Goal: Task Accomplishment & Management: Manage account settings

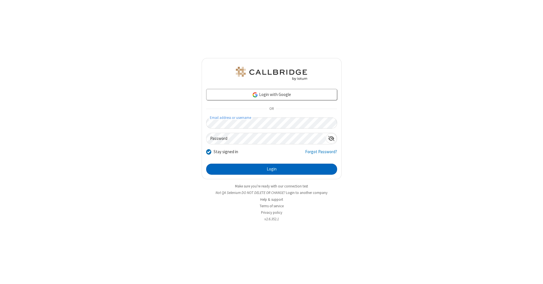
click at [272, 169] on button "Login" at bounding box center [271, 168] width 131 height 11
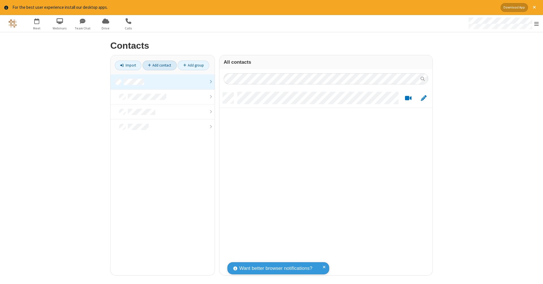
click at [163, 81] on link at bounding box center [163, 81] width 104 height 15
click at [160, 65] on link "Add contact" at bounding box center [160, 66] width 34 height 10
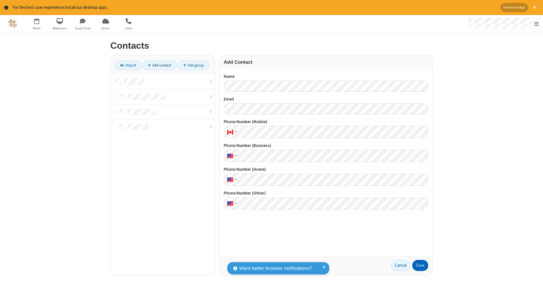
click at [420, 265] on button "Save" at bounding box center [420, 265] width 16 height 11
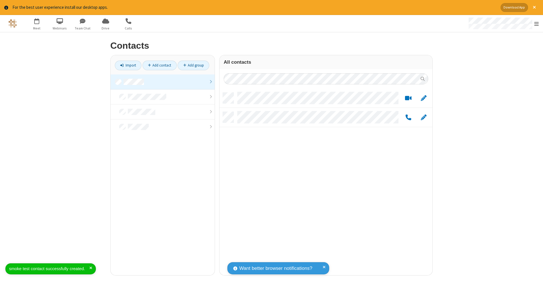
scroll to position [182, 209]
click at [160, 65] on link "Add contact" at bounding box center [160, 66] width 34 height 10
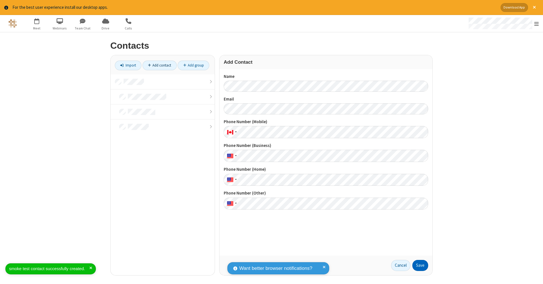
click at [420, 265] on button "Save" at bounding box center [420, 265] width 16 height 11
